Goal: Browse casually: Explore the website without a specific task or goal

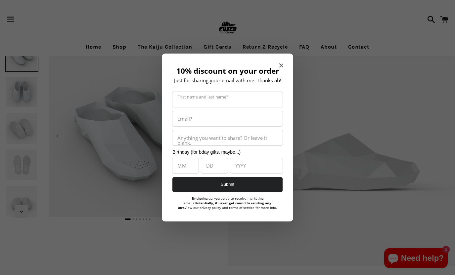
click at [279, 67] on icon "Close modal" at bounding box center [281, 65] width 4 height 4
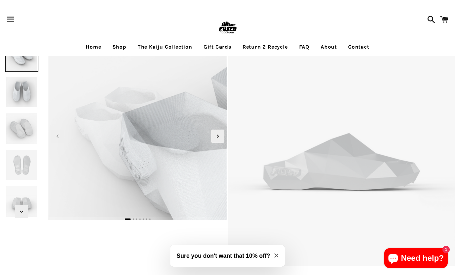
click at [33, 96] on img at bounding box center [21, 91] width 33 height 33
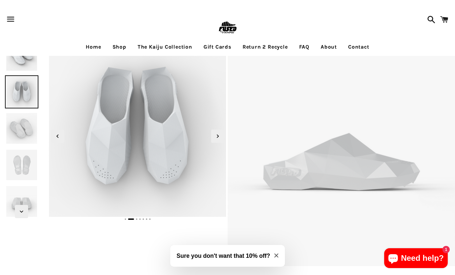
click at [27, 125] on img at bounding box center [21, 128] width 33 height 33
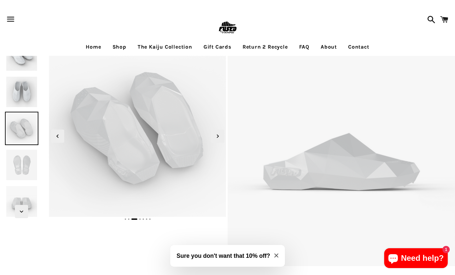
click at [22, 157] on img at bounding box center [21, 164] width 33 height 33
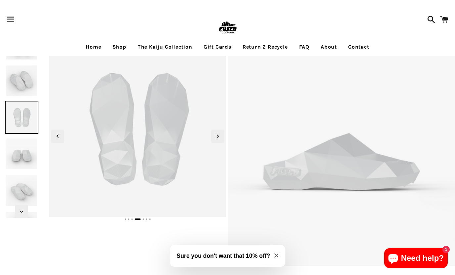
click at [28, 168] on img at bounding box center [21, 153] width 33 height 33
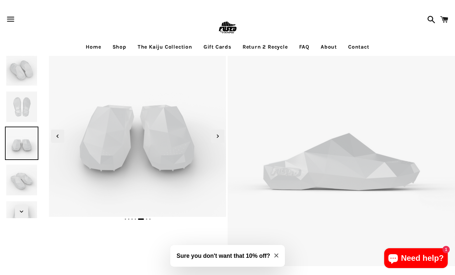
click at [28, 168] on img at bounding box center [21, 179] width 33 height 33
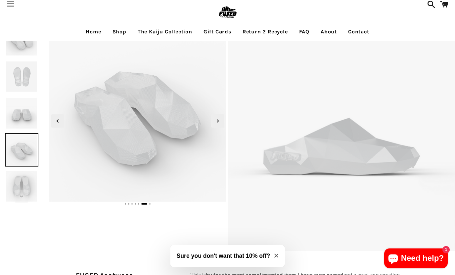
scroll to position [21, 0]
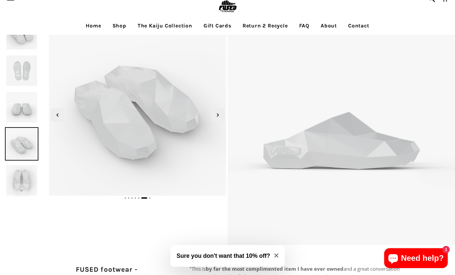
click at [26, 175] on img at bounding box center [21, 180] width 33 height 33
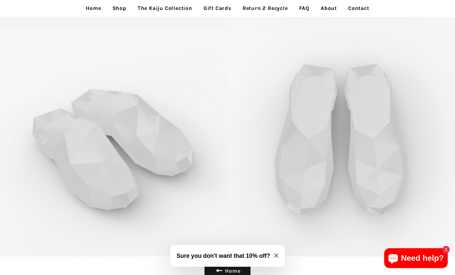
scroll to position [1988, 0]
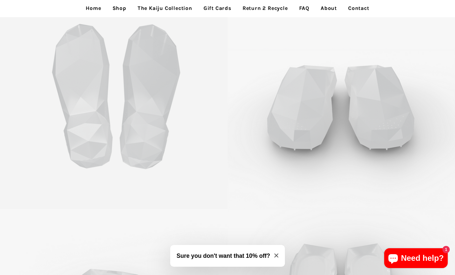
click at [94, 13] on link "Home" at bounding box center [93, 8] width 25 height 17
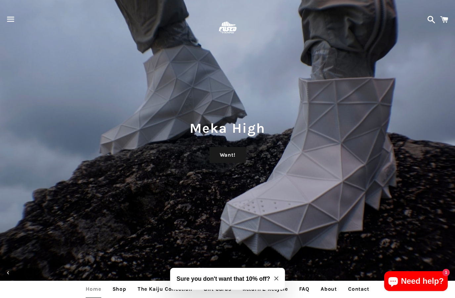
click at [275, 277] on icon "Close modal" at bounding box center [276, 278] width 4 height 4
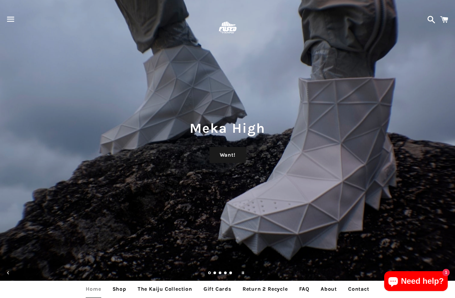
click at [214, 273] on link "Load slide 2" at bounding box center [214, 272] width 3 height 3
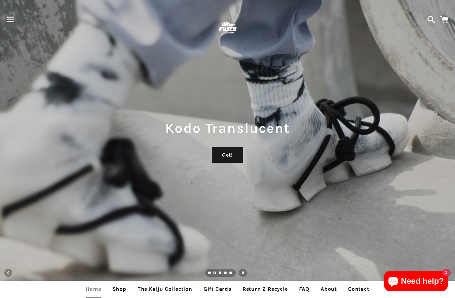
click at [219, 272] on link "Load slide 3" at bounding box center [220, 272] width 3 height 3
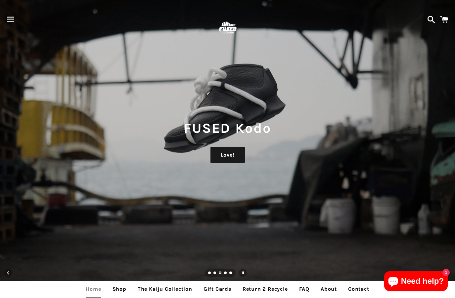
click at [224, 272] on link "Load slide 4" at bounding box center [225, 272] width 3 height 3
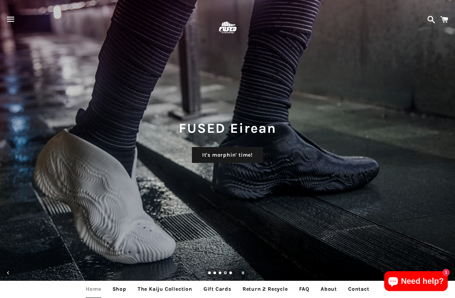
click at [231, 274] on link "Load slide 5" at bounding box center [230, 272] width 3 height 3
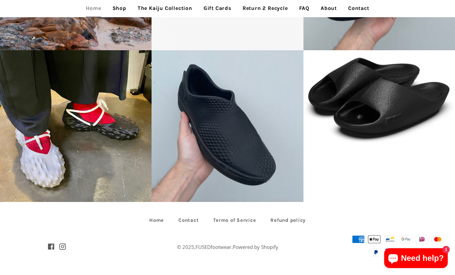
scroll to position [1383, 0]
